Goal: Find specific page/section: Find specific page/section

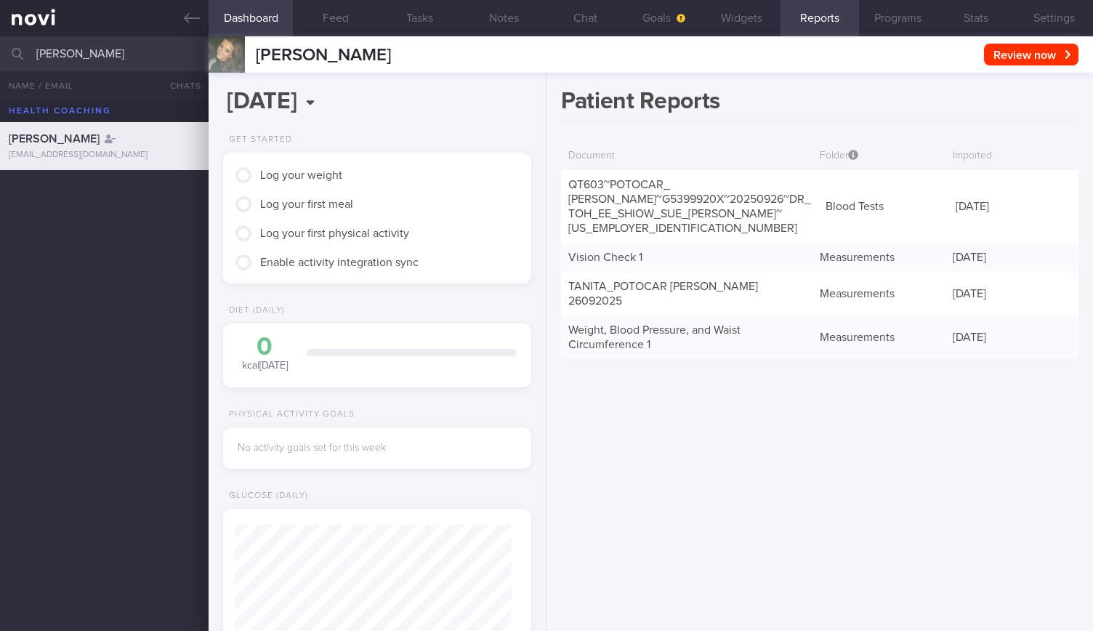
scroll to position [135, 270]
click at [0, 52] on input "[PERSON_NAME]" at bounding box center [546, 53] width 1093 height 35
drag, startPoint x: 80, startPoint y: 200, endPoint x: 128, endPoint y: 215, distance: 50.3
click at [80, 200] on div "[EMAIL_ADDRESS][DOMAIN_NAME]" at bounding box center [104, 203] width 191 height 11
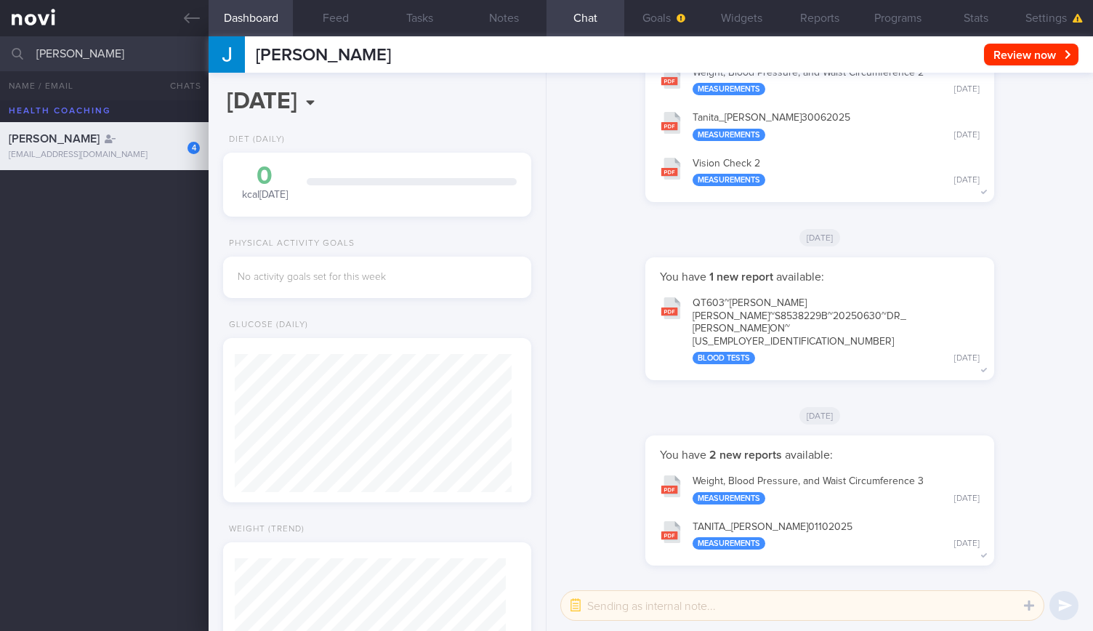
drag, startPoint x: 170, startPoint y: 57, endPoint x: 0, endPoint y: 57, distance: 170.0
click at [0, 57] on input "[PERSON_NAME]" at bounding box center [546, 53] width 1093 height 35
type input "[PERSON_NAME]"
click at [97, 205] on span "[PERSON_NAME]" at bounding box center [53, 209] width 88 height 12
